Goal: Navigation & Orientation: Go to known website

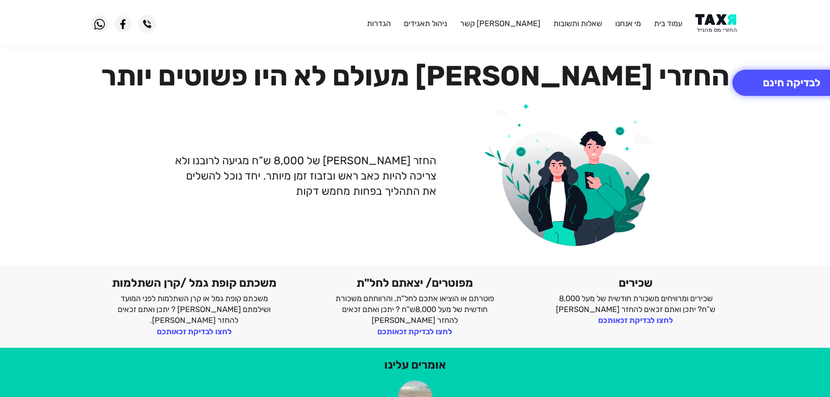
click at [719, 24] on img at bounding box center [717, 24] width 44 height 20
click at [723, 22] on img at bounding box center [717, 24] width 44 height 20
